Goal: Task Accomplishment & Management: Manage account settings

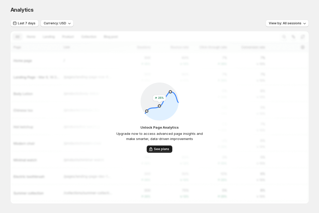
click at [156, 149] on span "See plans" at bounding box center [161, 149] width 15 height 4
click at [85, 84] on div "Unlock Page Analytics Upgrade now to access advanced page insights and make sma…" at bounding box center [160, 117] width 298 height 172
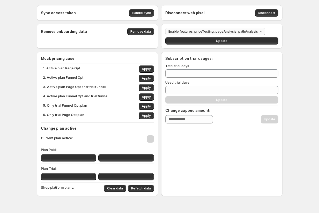
click at [189, 33] on span "Enable features: priceTesting, pageAnalysis, pathAnalysis" at bounding box center [212, 31] width 89 height 4
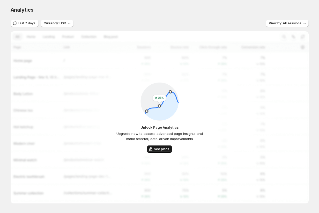
click at [155, 151] on button "See plans" at bounding box center [159, 148] width 26 height 7
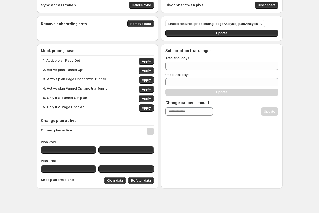
scroll to position [6, 0]
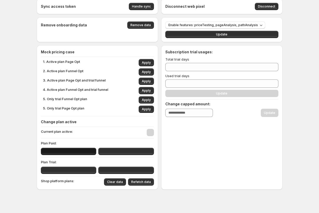
click at [69, 152] on button "button" at bounding box center [69, 150] width 56 height 7
click at [75, 170] on button "button" at bounding box center [69, 169] width 56 height 7
click at [113, 170] on button "button" at bounding box center [126, 169] width 56 height 7
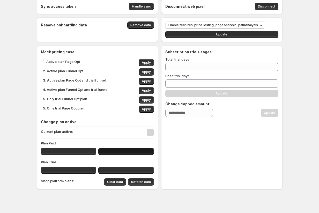
click at [119, 154] on button "button" at bounding box center [126, 150] width 56 height 7
click at [147, 60] on span "Apply" at bounding box center [146, 62] width 9 height 4
click at [145, 73] on span "Apply" at bounding box center [146, 72] width 9 height 4
click at [145, 81] on span "Apply" at bounding box center [146, 81] width 9 height 4
click at [146, 90] on span "Apply" at bounding box center [146, 90] width 9 height 4
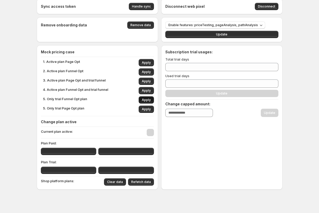
click at [146, 97] on button "Apply" at bounding box center [145, 99] width 15 height 7
click at [146, 111] on span "Apply" at bounding box center [146, 109] width 9 height 4
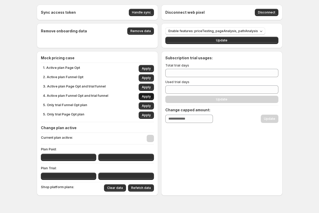
scroll to position [0, 0]
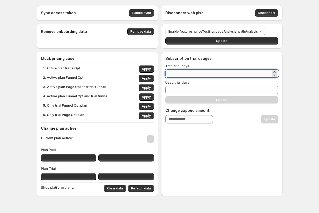
click at [178, 72] on input "*" at bounding box center [217, 73] width 105 height 8
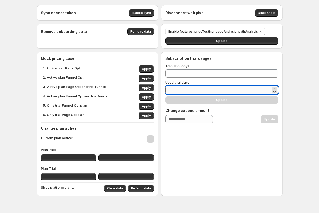
click at [188, 89] on input "*" at bounding box center [217, 90] width 105 height 8
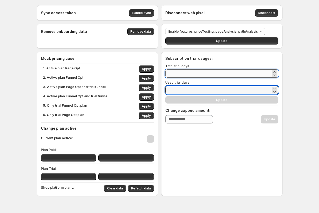
click at [191, 74] on input "*" at bounding box center [217, 73] width 105 height 8
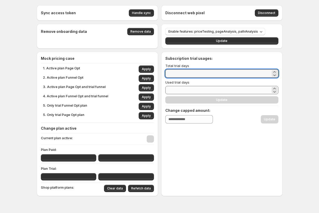
type input "**"
click at [197, 92] on input "*" at bounding box center [217, 90] width 105 height 8
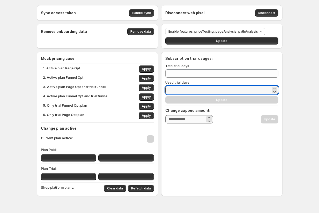
type input "**"
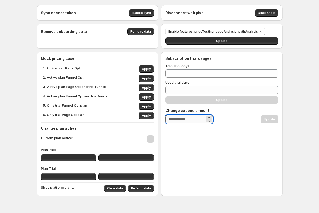
click at [199, 117] on input "*" at bounding box center [185, 119] width 40 height 8
type input "**"
click at [201, 147] on div "Subscription trial usages: Total trial days ** Used trial days ** Update Change…" at bounding box center [221, 124] width 121 height 144
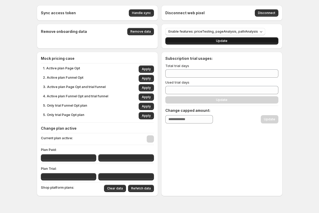
click at [217, 44] on button "Update" at bounding box center [221, 40] width 113 height 7
click at [216, 38] on button "Update" at bounding box center [221, 40] width 113 height 7
click at [213, 43] on button "Update" at bounding box center [221, 40] width 113 height 7
click at [196, 104] on div "Subscription trial usages: Total trial days ** Used trial days ** Update Change…" at bounding box center [221, 89] width 113 height 67
